Goal: Task Accomplishment & Management: Complete application form

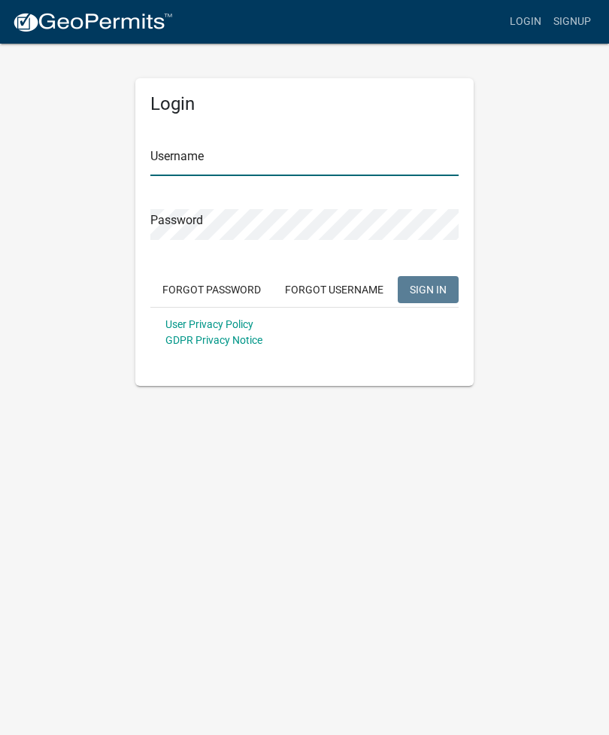
click at [190, 167] on input "Username" at bounding box center [304, 160] width 309 height 31
type input "renner4"
click at [428, 289] on button "SIGN IN" at bounding box center [428, 289] width 61 height 27
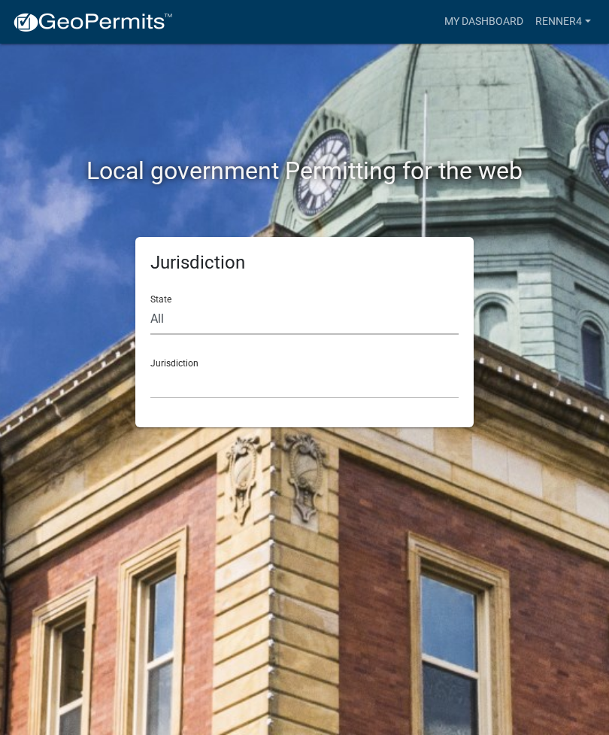
click at [204, 312] on select "All Colorado Georgia Indiana Iowa Kansas Minnesota Ohio South Carolina Wisconsin" at bounding box center [304, 319] width 309 height 31
select select "Minnesota"
click at [263, 390] on select "Becker County, Minnesota Benton County, Minnesota Carlton County, Minnesota Cit…" at bounding box center [304, 383] width 309 height 31
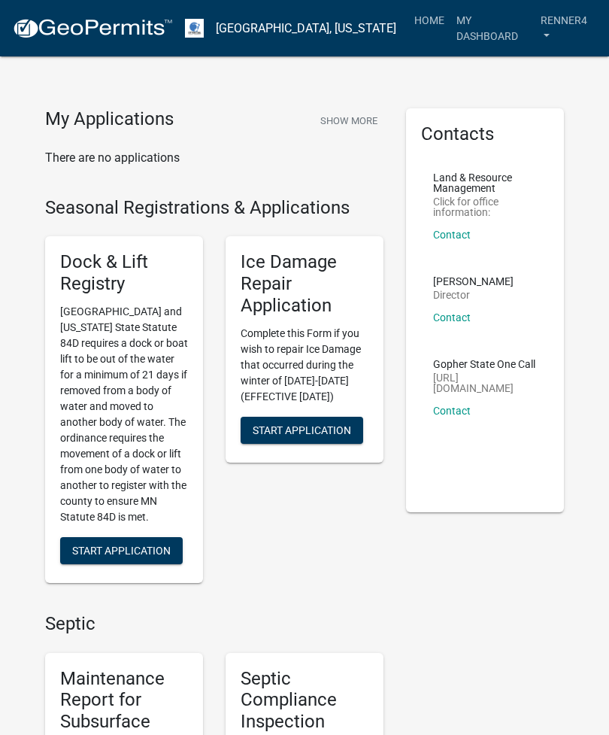
scroll to position [1, 0]
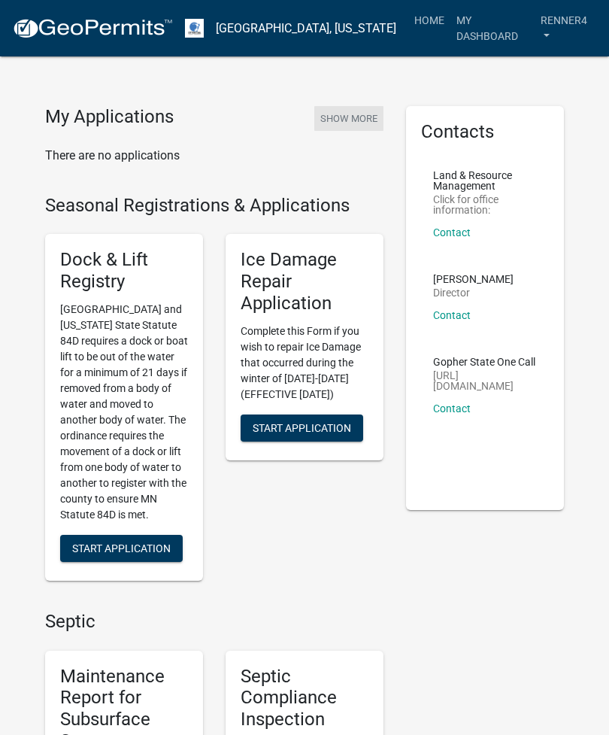
click at [355, 119] on button "Show More" at bounding box center [349, 118] width 69 height 25
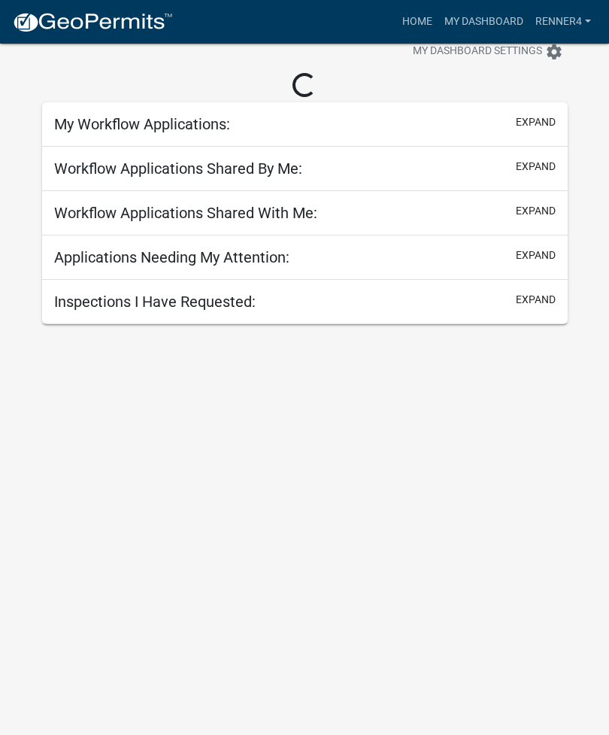
scroll to position [44, 0]
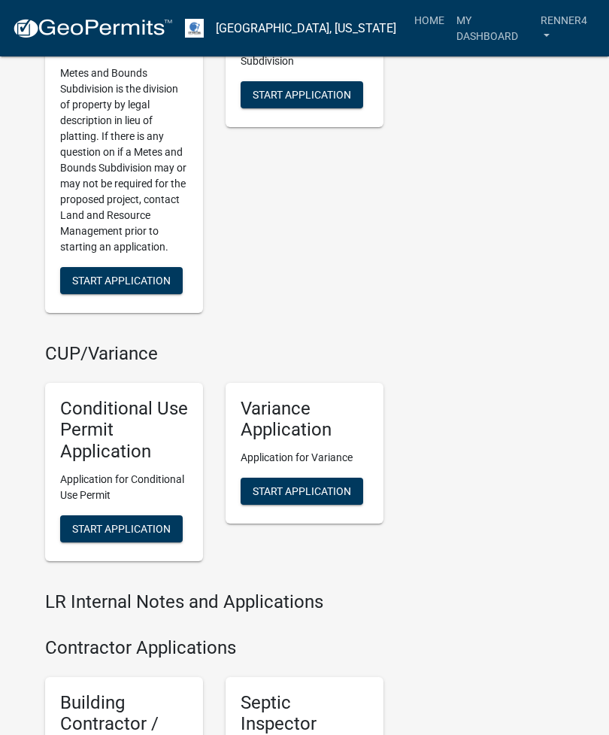
scroll to position [2141, 0]
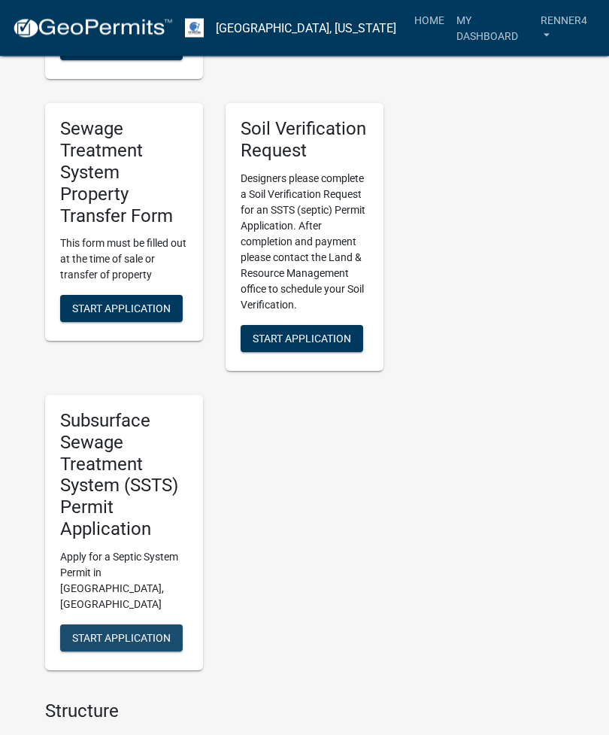
click at [128, 632] on span "Start Application" at bounding box center [121, 638] width 99 height 12
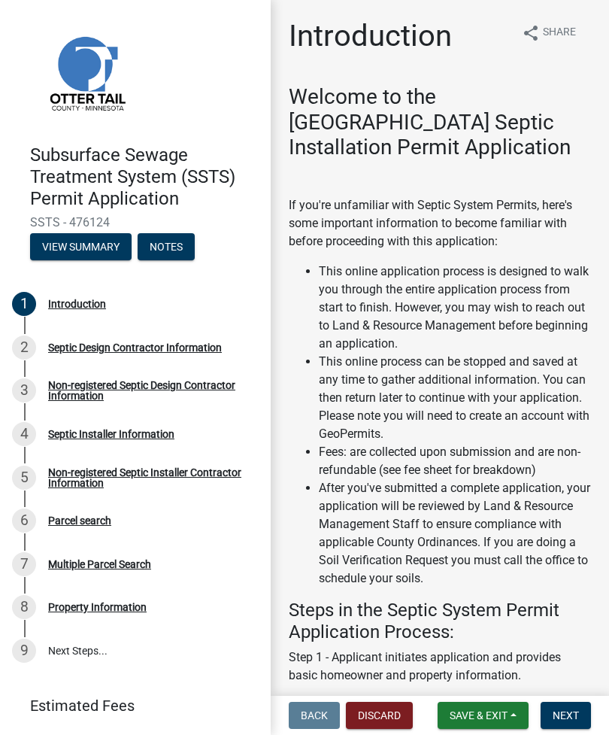
click at [382, 726] on button "Discard" at bounding box center [379, 715] width 67 height 27
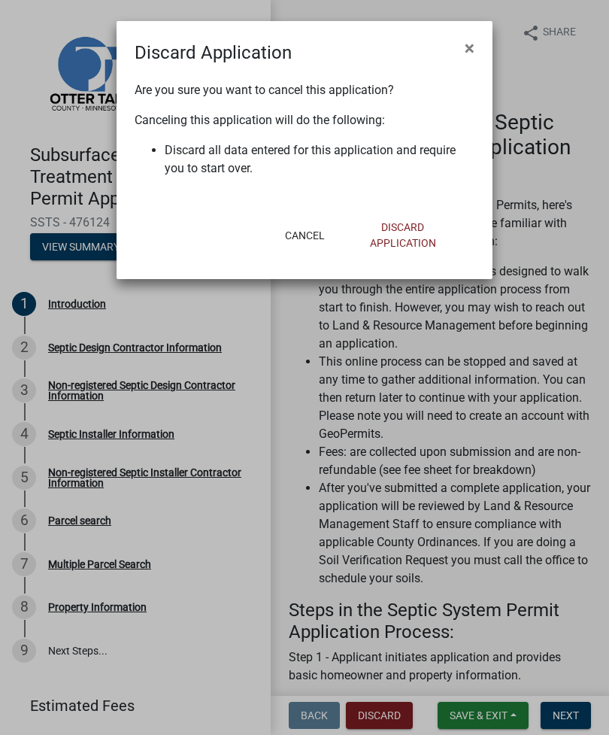
click at [400, 248] on button "Discard Application" at bounding box center [403, 235] width 120 height 43
